Goal: Check status: Check status

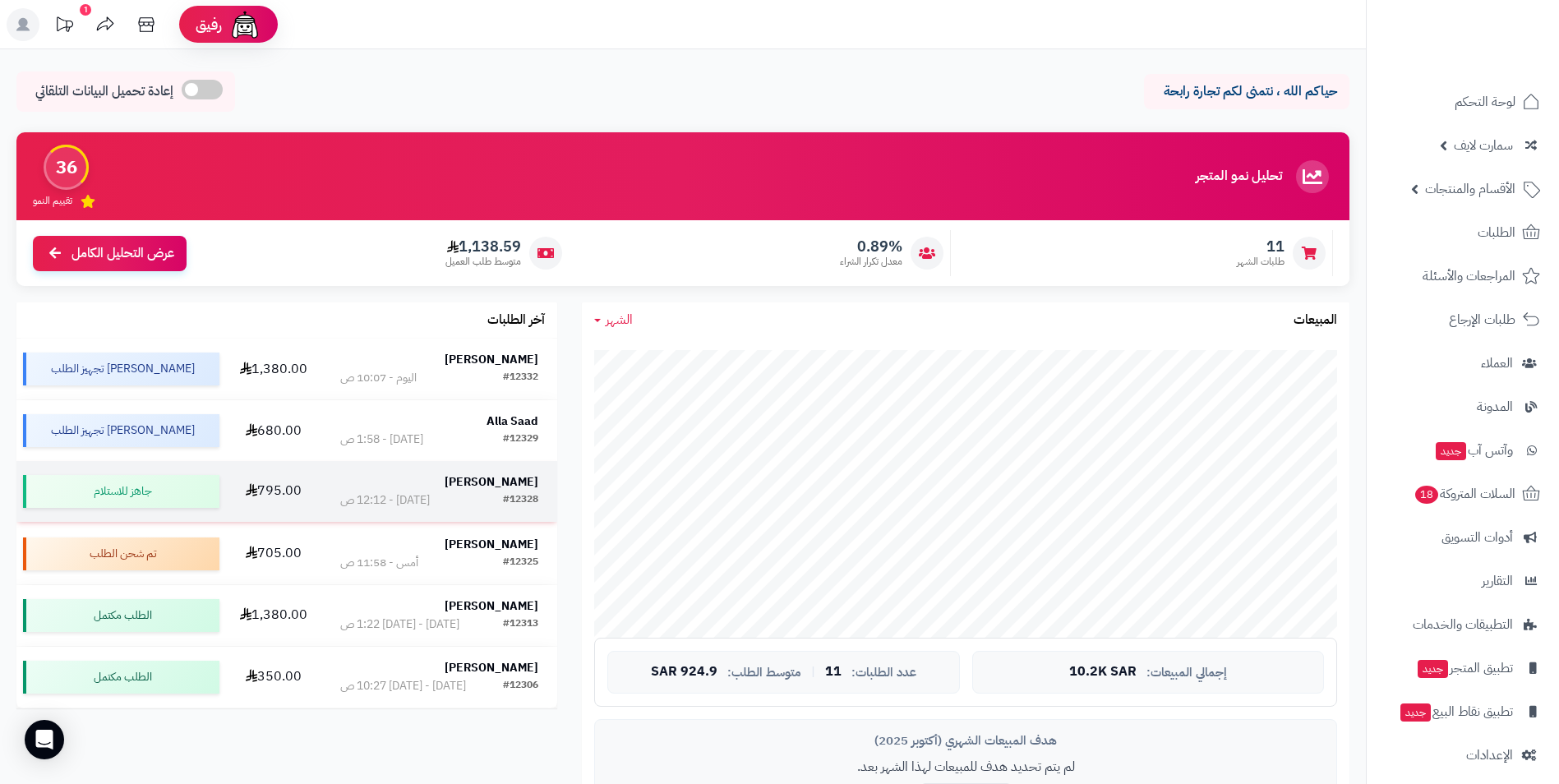
click at [524, 480] on strong "Faisal Sindi" at bounding box center [491, 481] width 94 height 17
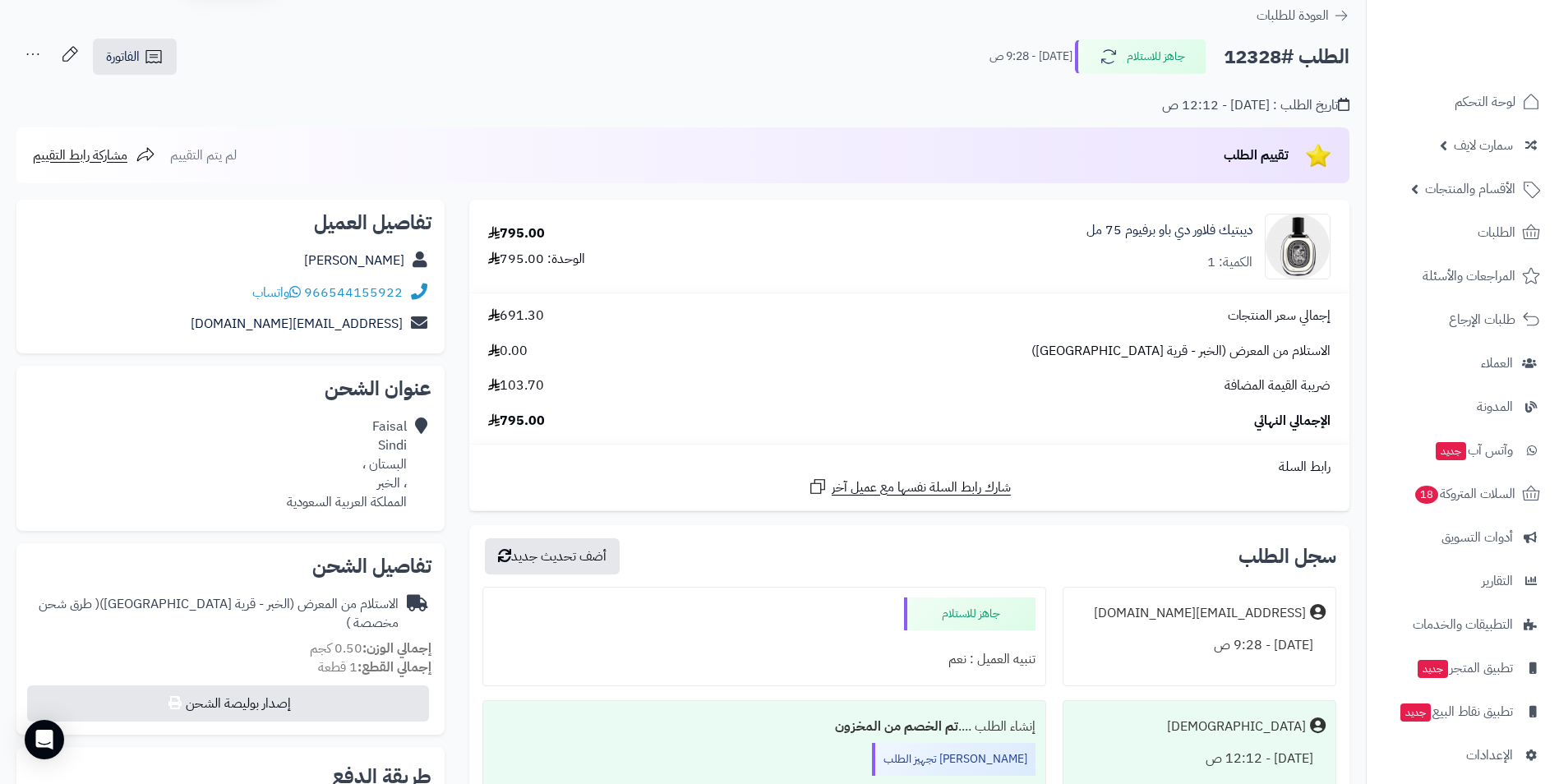
scroll to position [82, 0]
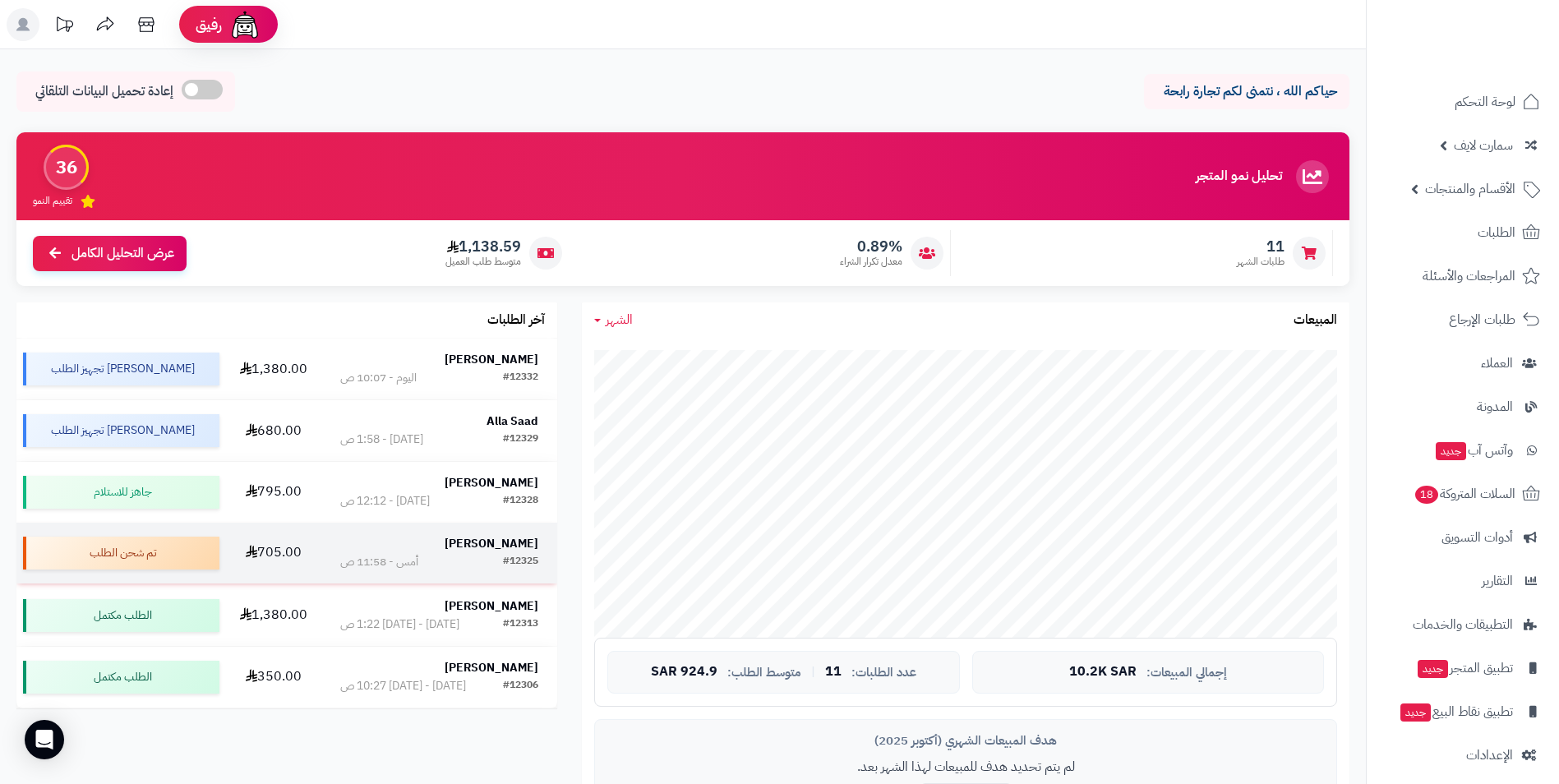
click at [497, 538] on strong "SARAH FAISAL" at bounding box center [491, 543] width 94 height 17
